Goal: Transaction & Acquisition: Obtain resource

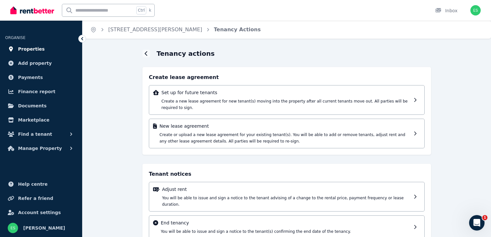
click at [26, 47] on span "Properties" at bounding box center [31, 49] width 27 height 8
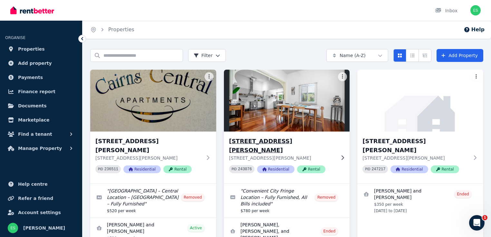
click at [283, 107] on img at bounding box center [287, 100] width 132 height 65
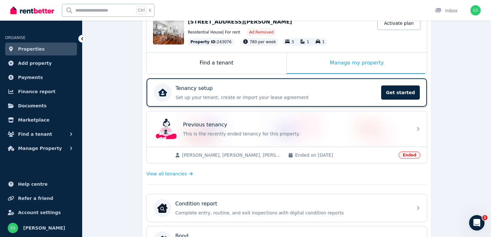
scroll to position [77, 0]
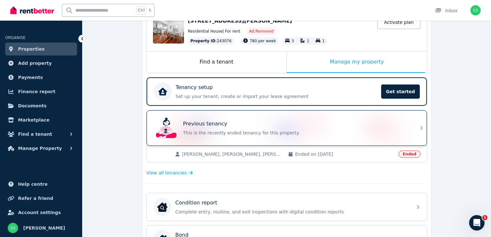
click at [265, 128] on div "Previous tenancy This is the recently ended tenancy for this property." at bounding box center [296, 128] width 226 height 16
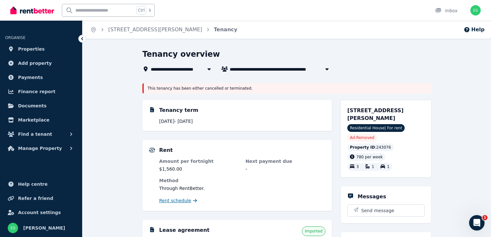
click at [180, 201] on span "Rent schedule" at bounding box center [175, 200] width 32 height 6
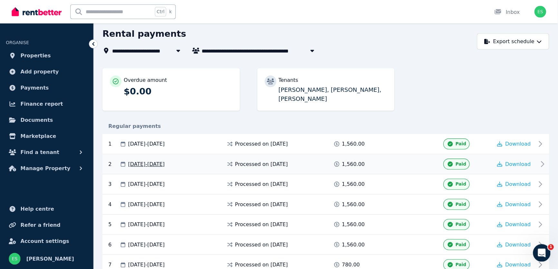
scroll to position [26, 0]
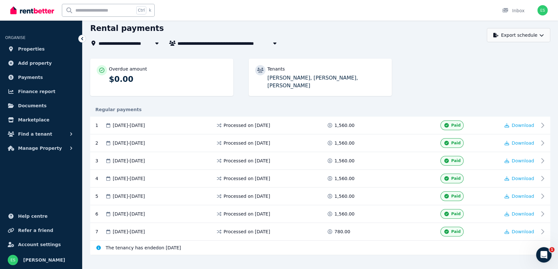
click at [495, 35] on button "Export schedule" at bounding box center [518, 35] width 63 height 14
click at [495, 53] on p "PDF" at bounding box center [499, 52] width 14 height 6
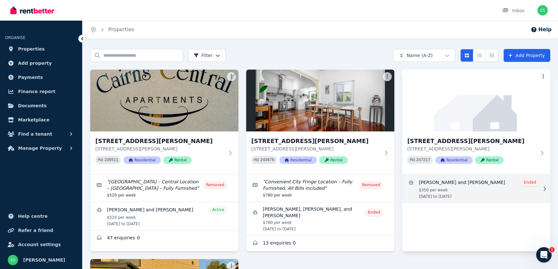
click at [453, 193] on link "View details for Jade Taifalos and Anthony Sullivan" at bounding box center [476, 189] width 148 height 28
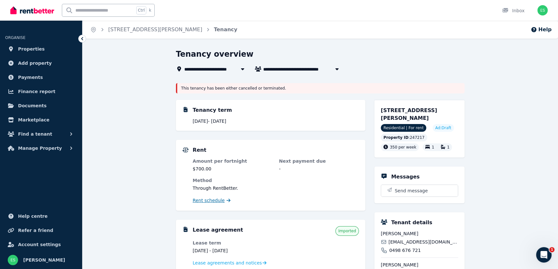
click at [213, 200] on span "Rent schedule" at bounding box center [209, 200] width 32 height 6
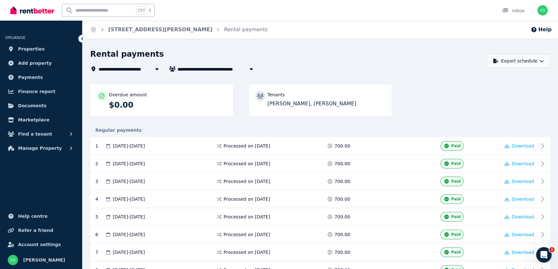
click at [495, 66] on button "Export schedule" at bounding box center [518, 61] width 63 height 14
click at [490, 79] on div "PDF" at bounding box center [516, 77] width 62 height 6
click at [457, 78] on div "**********" at bounding box center [320, 203] width 460 height 309
click at [122, 29] on link "[STREET_ADDRESS][PERSON_NAME]" at bounding box center [160, 29] width 104 height 6
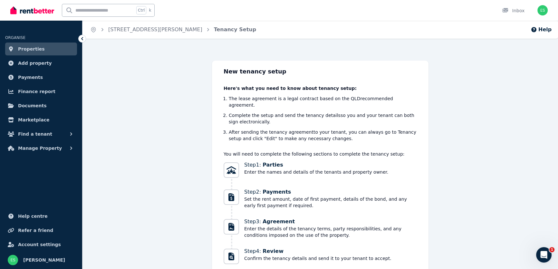
click at [26, 51] on span "Properties" at bounding box center [31, 49] width 27 height 8
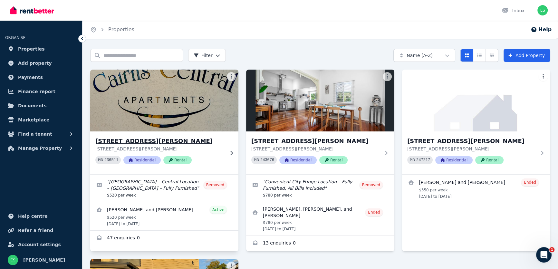
click at [180, 100] on img at bounding box center [165, 100] width 156 height 65
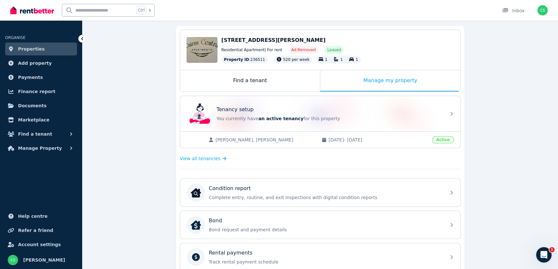
scroll to position [58, 0]
click at [189, 155] on span "View all tenancies" at bounding box center [200, 157] width 41 height 6
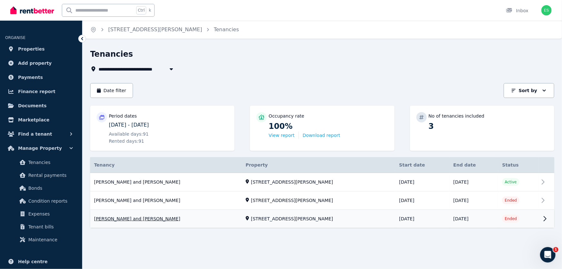
click at [151, 217] on link "View property details" at bounding box center [322, 219] width 464 height 18
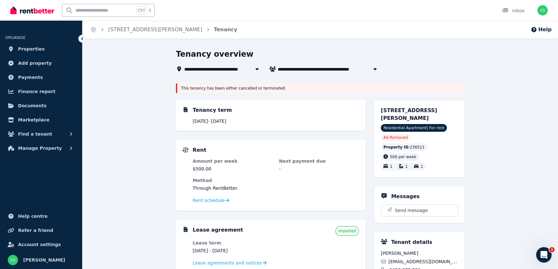
click at [205, 204] on div "Rent schedule" at bounding box center [276, 201] width 166 height 8
click at [208, 202] on span "Rent schedule" at bounding box center [209, 200] width 32 height 6
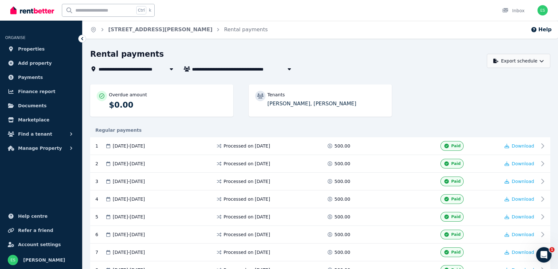
click at [495, 63] on button "Export schedule" at bounding box center [518, 61] width 63 height 14
click at [495, 78] on p "PDF" at bounding box center [499, 77] width 14 height 6
click at [404, 60] on div "Rental payments" at bounding box center [286, 55] width 393 height 12
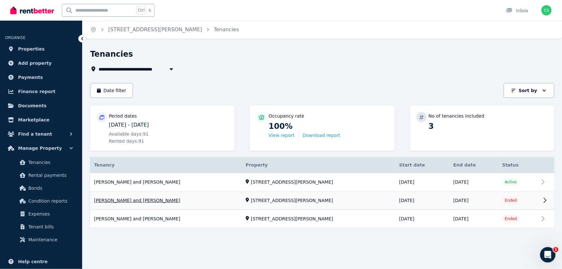
click at [495, 199] on link "View property details" at bounding box center [322, 201] width 464 height 18
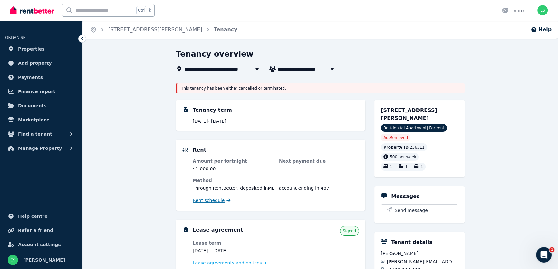
click at [213, 200] on span "Rent schedule" at bounding box center [209, 200] width 32 height 6
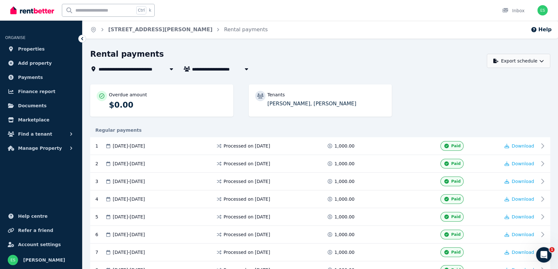
click at [495, 62] on button "Export schedule" at bounding box center [518, 61] width 63 height 14
click at [493, 79] on p "PDF" at bounding box center [499, 77] width 14 height 6
click at [426, 71] on div "**********" at bounding box center [286, 69] width 393 height 8
